Goal: Find specific page/section: Find specific page/section

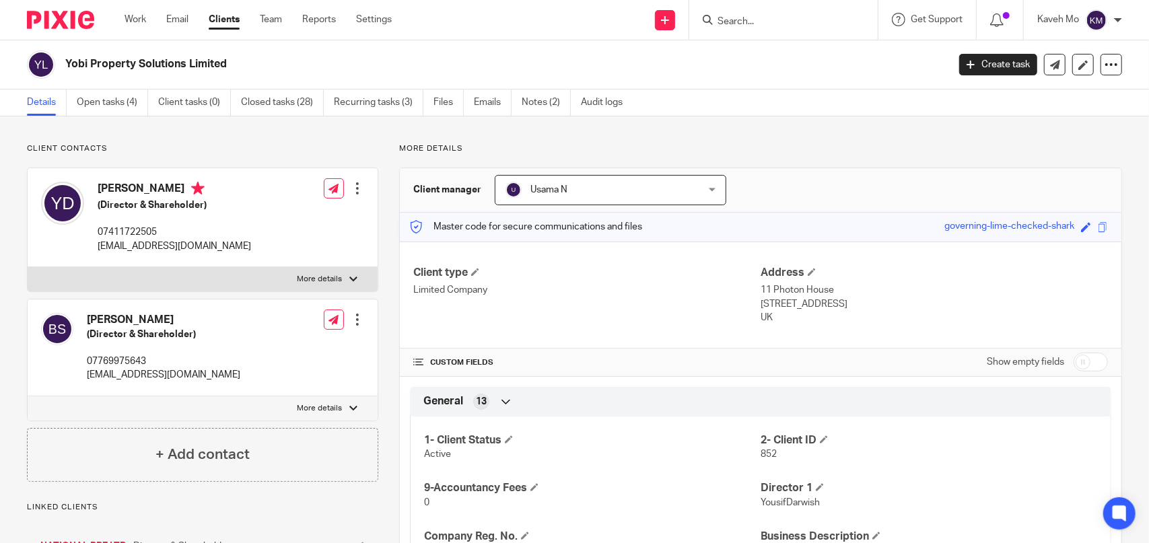
click at [758, 24] on input "Search" at bounding box center [776, 22] width 121 height 12
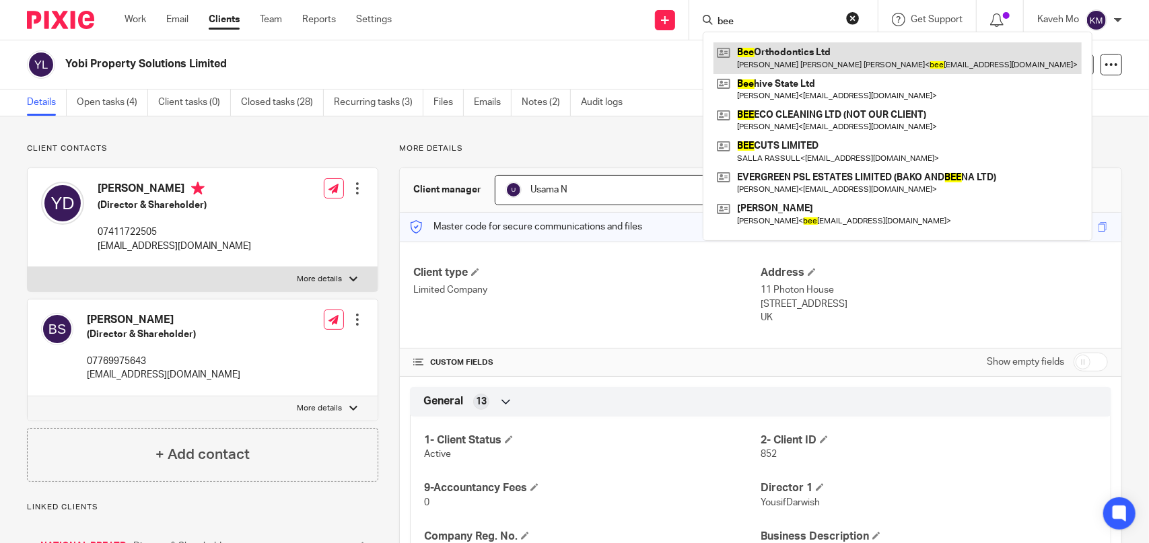
type input "bee"
click at [804, 64] on link at bounding box center [897, 57] width 368 height 31
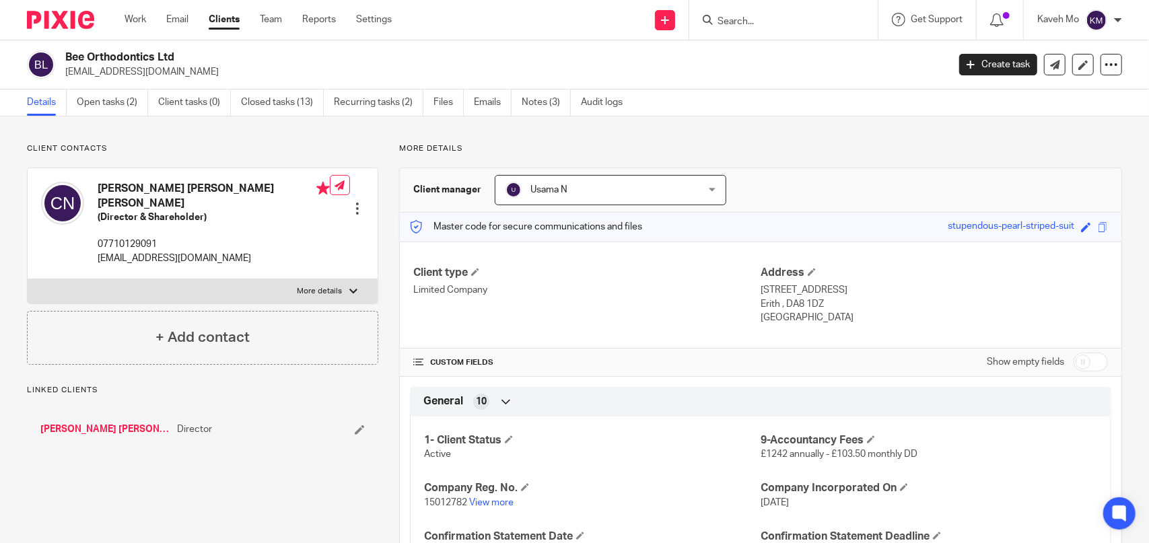
click at [145, 58] on h2 "Bee Orthodontics Ltd" at bounding box center [414, 57] width 698 height 14
copy div "Bee Orthodontics Ltd"
